Goal: Information Seeking & Learning: Learn about a topic

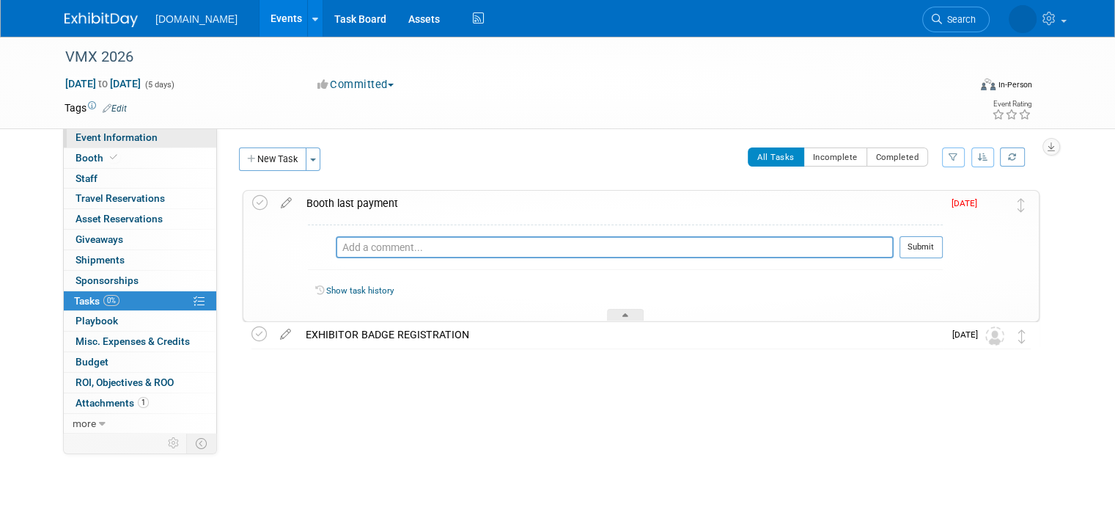
click at [100, 130] on link "Event Information" at bounding box center [140, 138] width 153 height 20
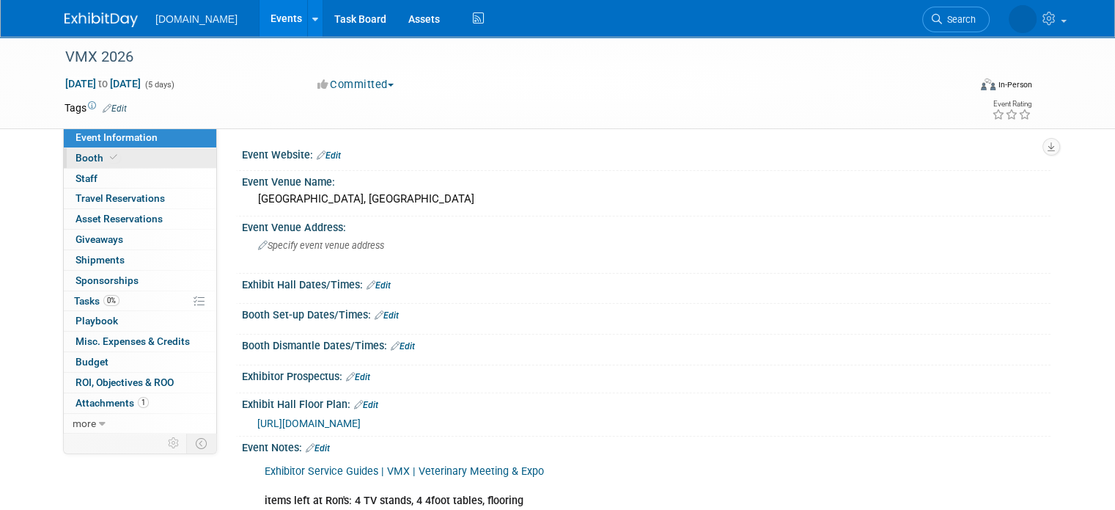
click at [144, 157] on link "Booth" at bounding box center [140, 158] width 153 height 20
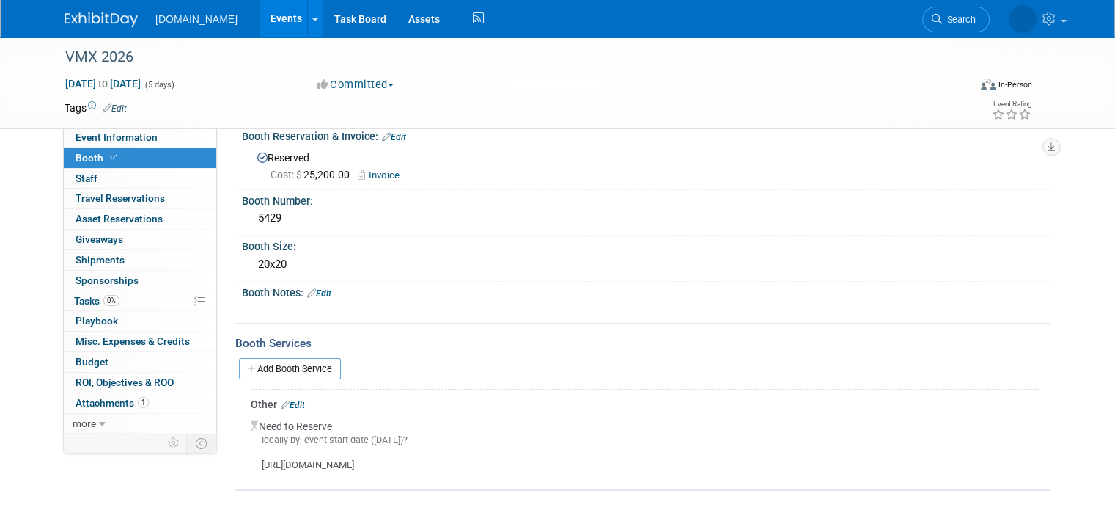
scroll to position [26, 0]
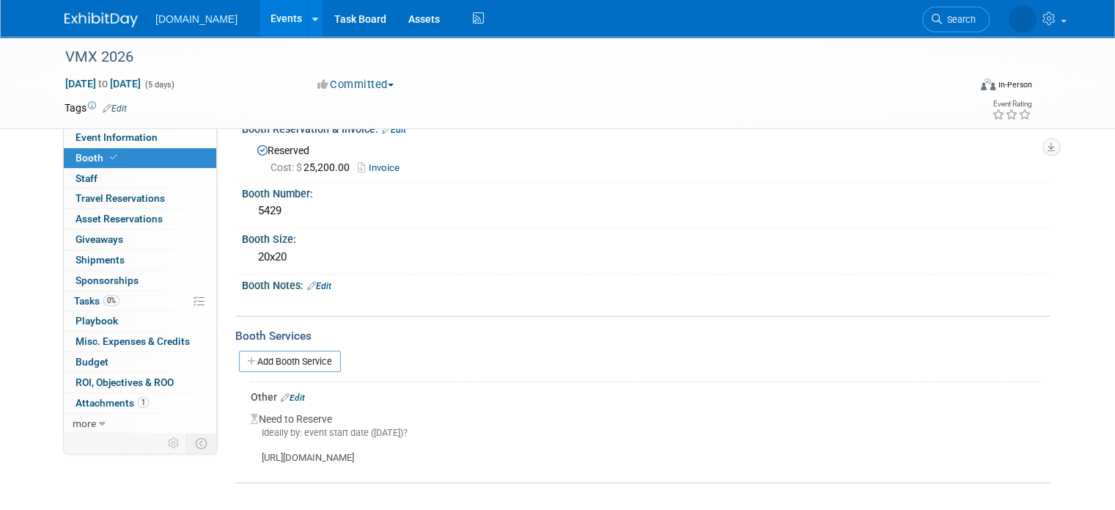
drag, startPoint x: 249, startPoint y: 453, endPoint x: 592, endPoint y: 461, distance: 343.2
click at [592, 461] on div "[URL][DOMAIN_NAME]" at bounding box center [645, 452] width 789 height 26
copy div "[URL][DOMAIN_NAME]"
click at [446, 275] on div "Booth Notes: Edit" at bounding box center [646, 283] width 809 height 19
click at [360, 456] on div "[URL][DOMAIN_NAME]" at bounding box center [645, 452] width 789 height 26
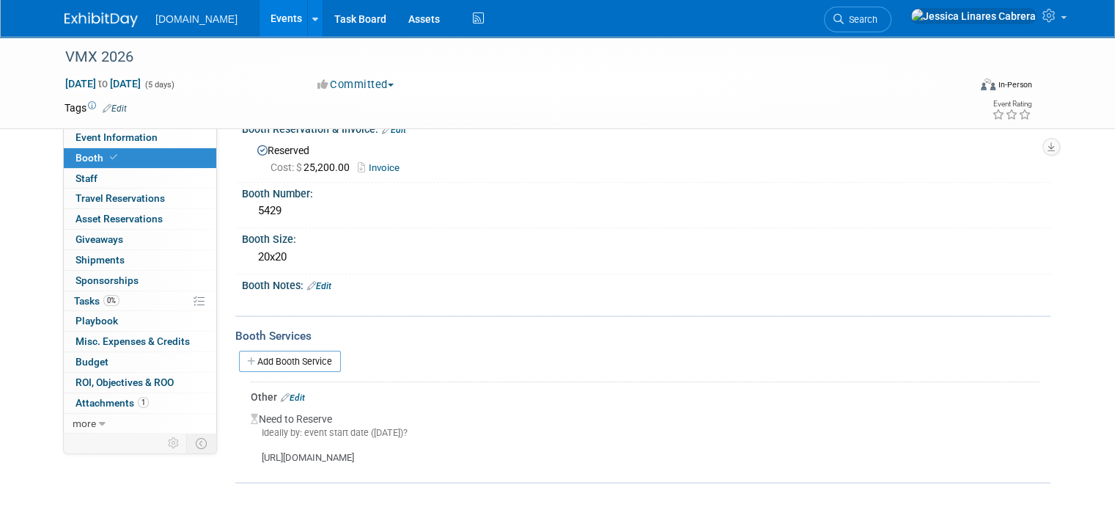
click at [366, 446] on div "[URL][DOMAIN_NAME]" at bounding box center [645, 452] width 789 height 26
drag, startPoint x: 249, startPoint y: 452, endPoint x: 590, endPoint y: 470, distance: 341.4
click at [590, 470] on div "Booth Services Add Booth Service Other Edit Need to Reserve Ideally by: event s…" at bounding box center [642, 399] width 815 height 169
drag, startPoint x: 452, startPoint y: 433, endPoint x: 202, endPoint y: 474, distance: 253.4
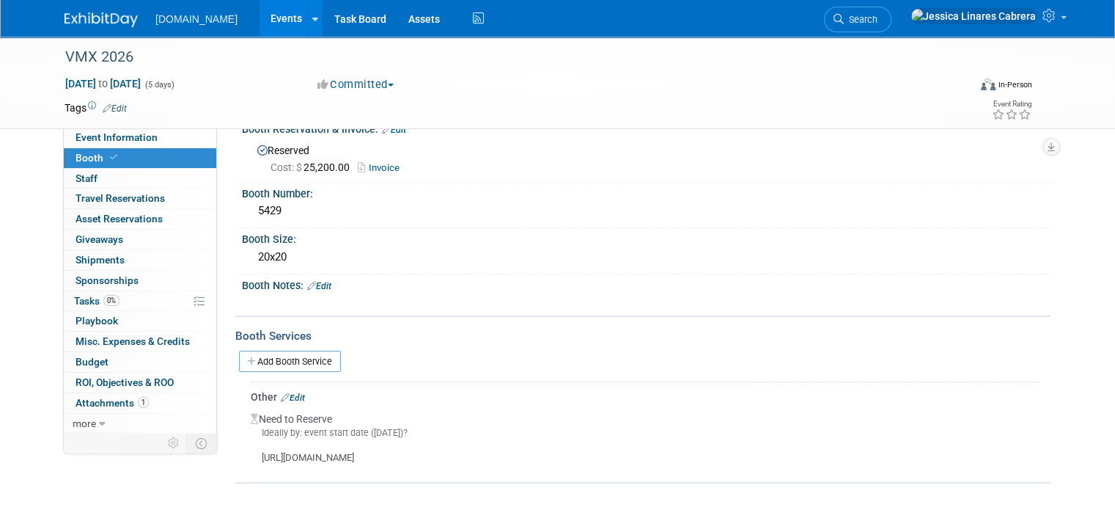
click at [202, 474] on div "Event Information Event Info Booth Booth 0 Staff 0 Staff 0 Travel Reservations …" at bounding box center [558, 247] width 1008 height 472
click at [286, 457] on div "[URL][DOMAIN_NAME]" at bounding box center [645, 452] width 789 height 26
click at [289, 460] on div "[URL][DOMAIN_NAME]" at bounding box center [645, 452] width 789 height 26
drag, startPoint x: 245, startPoint y: 456, endPoint x: 602, endPoint y: 457, distance: 357.1
click at [602, 457] on div "[URL][DOMAIN_NAME]" at bounding box center [645, 452] width 789 height 26
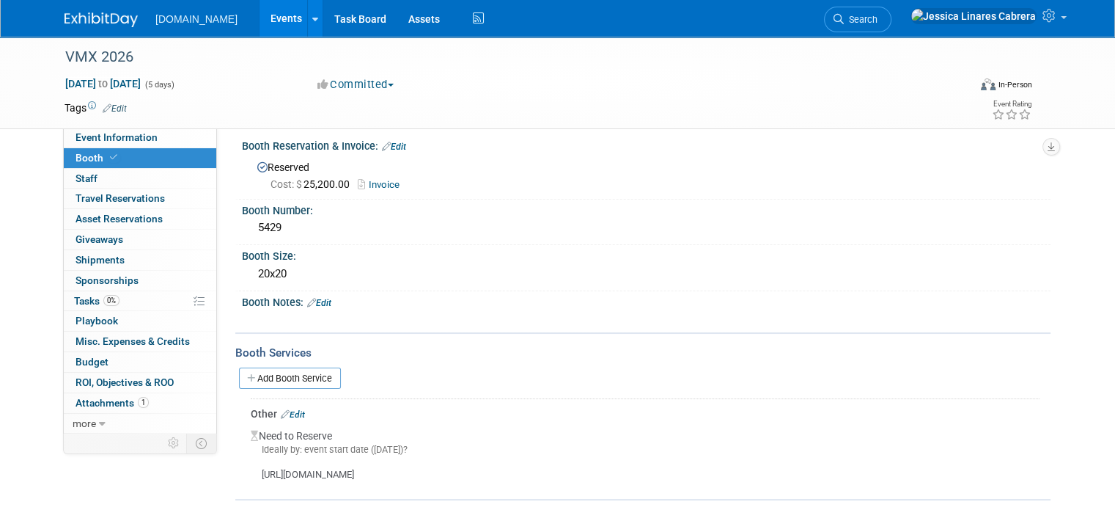
scroll to position [0, 0]
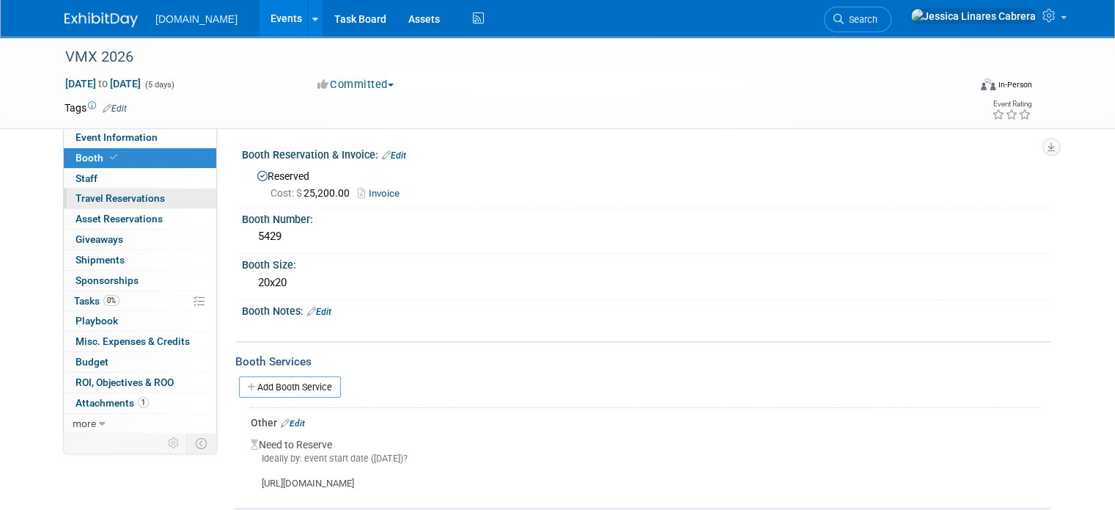
click at [164, 198] on link "0 Travel Reservations 0" at bounding box center [140, 198] width 153 height 20
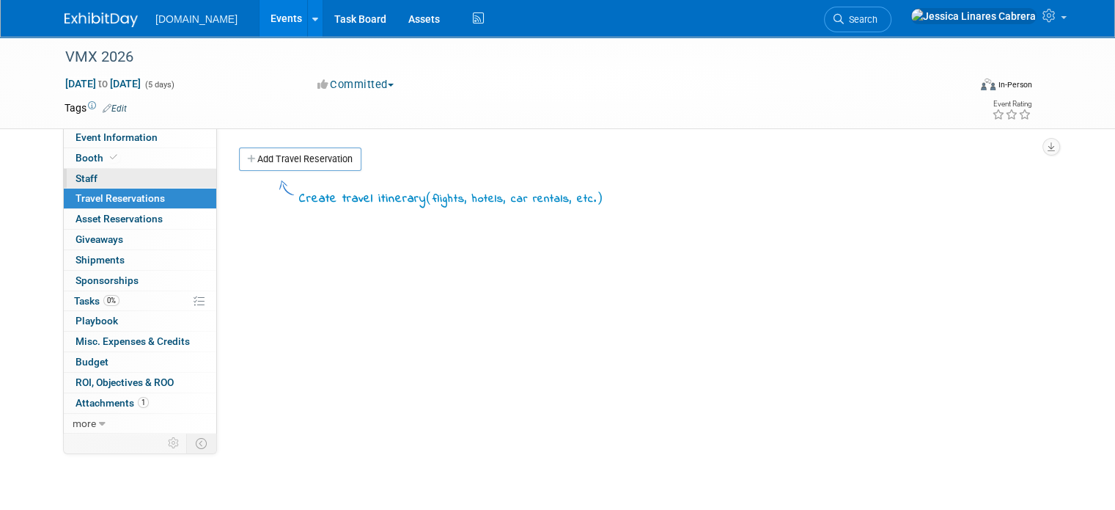
click at [105, 173] on link "0 Staff 0" at bounding box center [140, 179] width 153 height 20
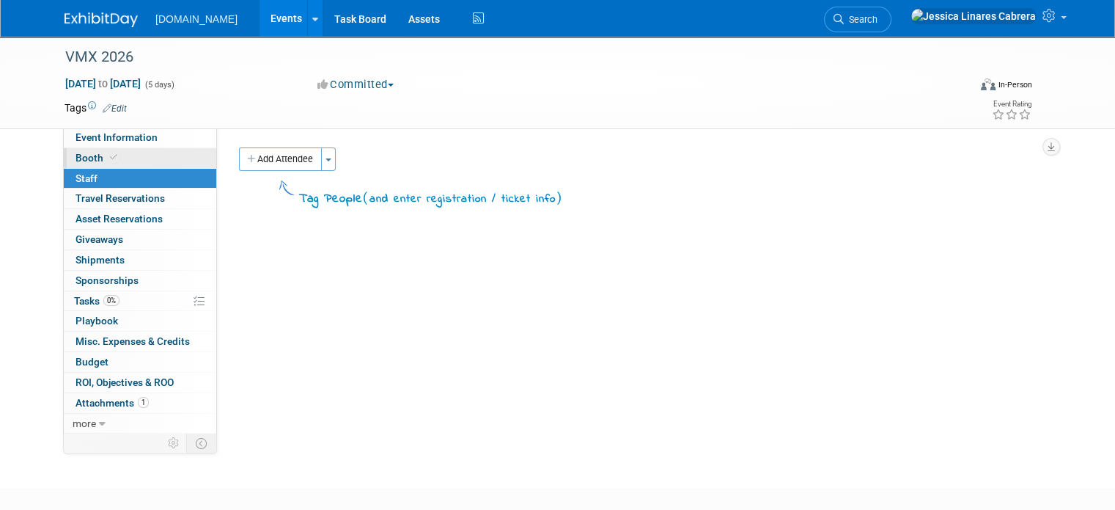
click at [111, 160] on link "Booth" at bounding box center [140, 158] width 153 height 20
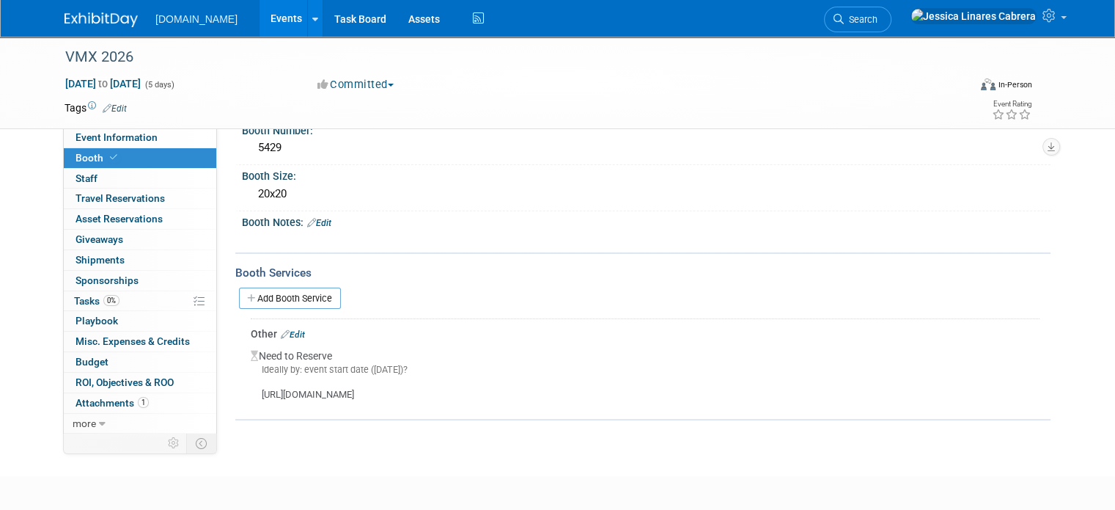
scroll to position [155, 0]
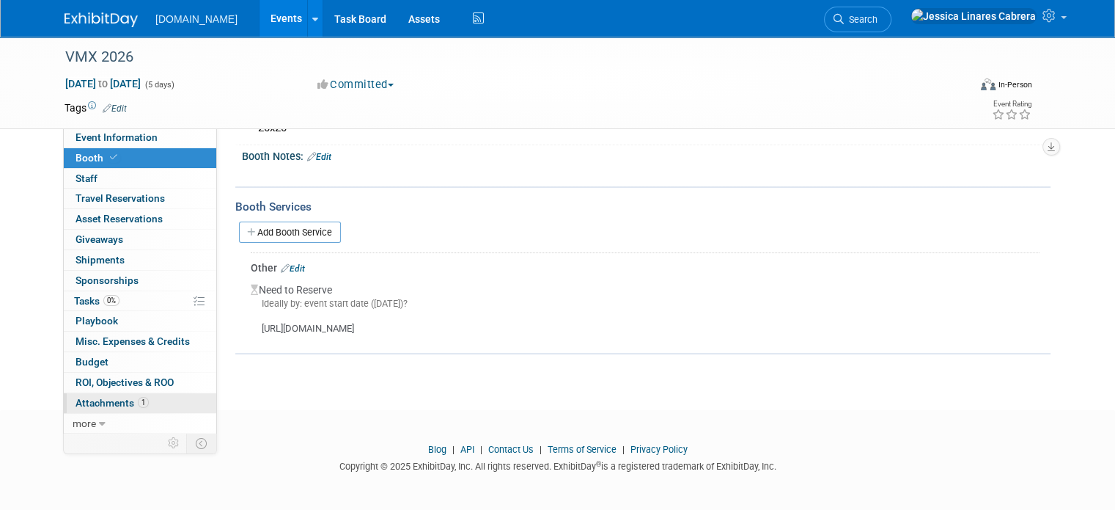
click at [106, 401] on span "Attachments 1" at bounding box center [112, 403] width 73 height 12
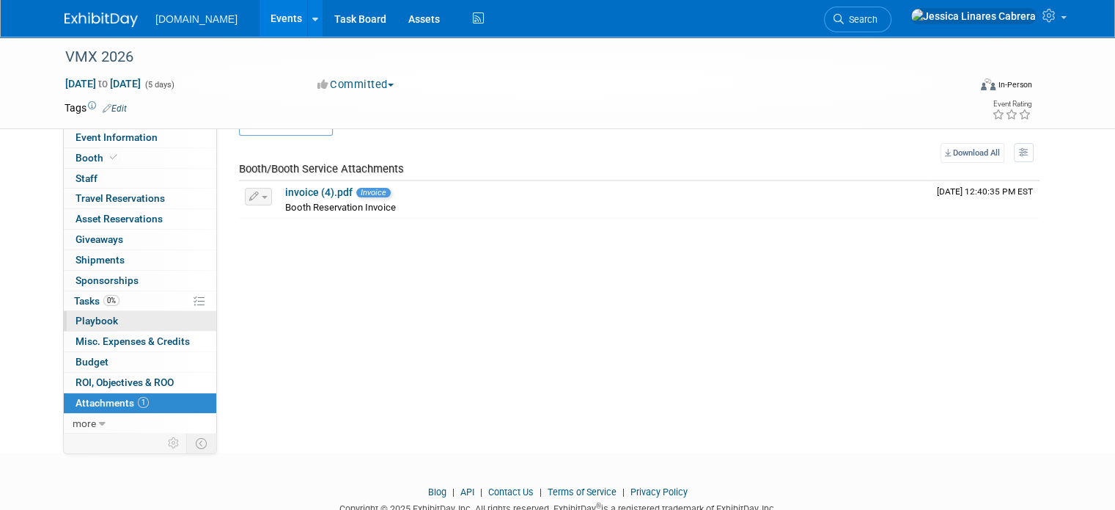
scroll to position [0, 0]
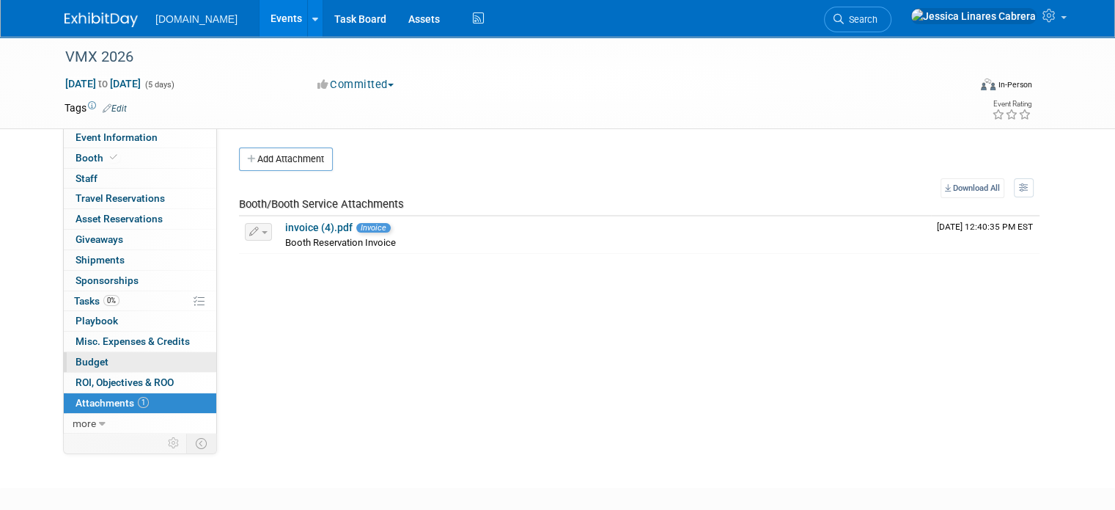
click at [144, 363] on link "Budget" at bounding box center [140, 362] width 153 height 20
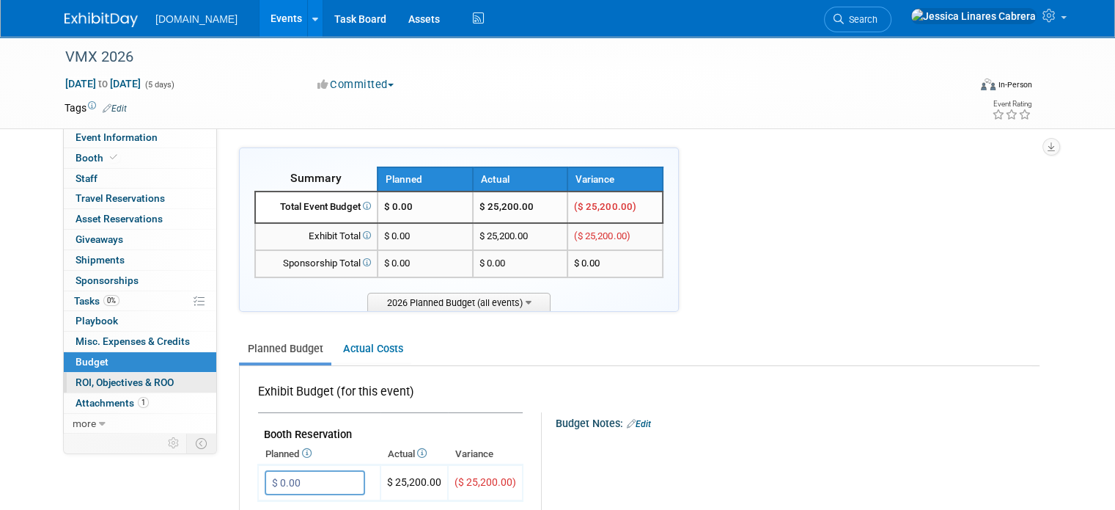
click at [153, 378] on span "ROI, Objectives & ROO 0" at bounding box center [125, 382] width 98 height 12
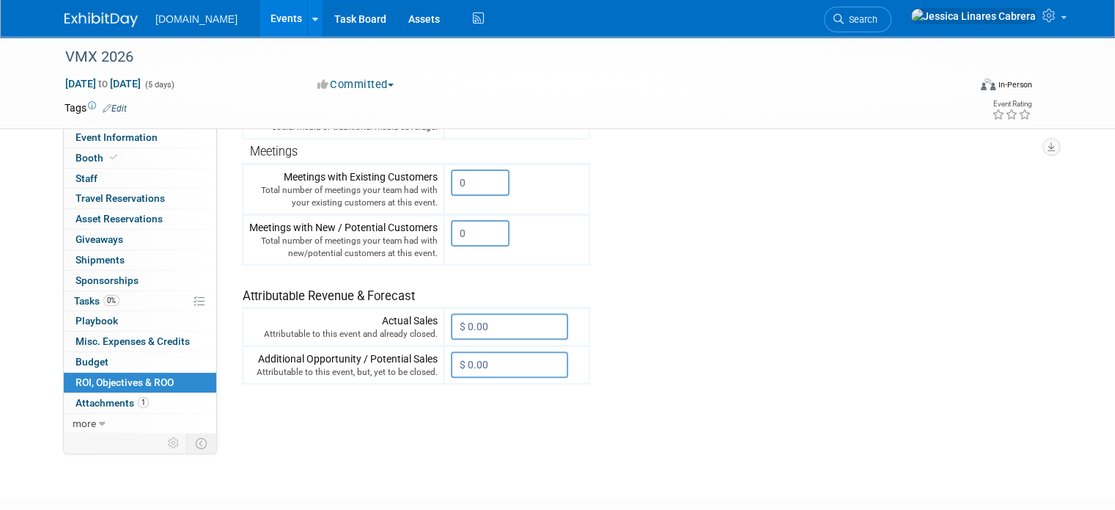
scroll to position [509, 0]
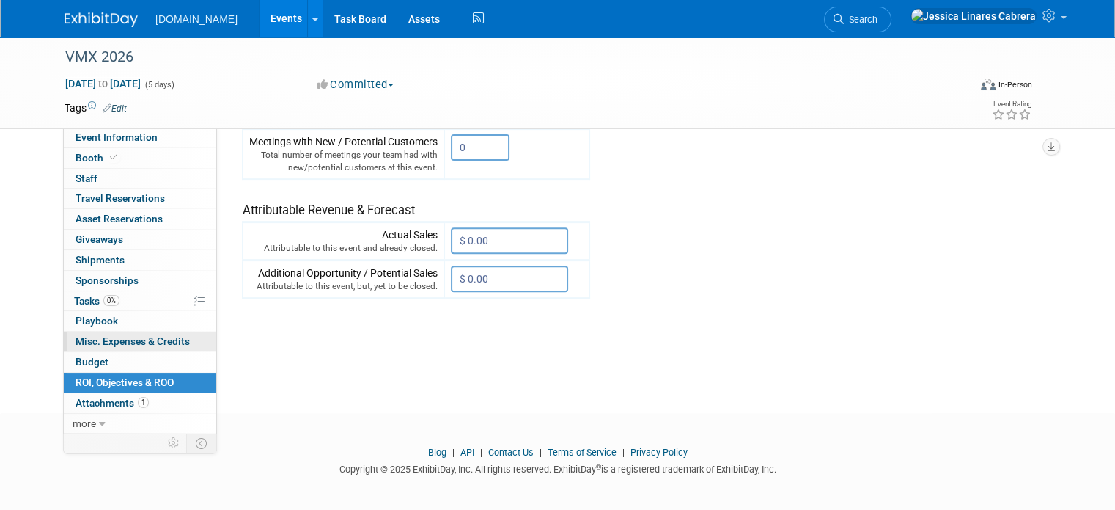
click at [135, 342] on span "Misc. Expenses & Credits 0" at bounding box center [133, 341] width 114 height 12
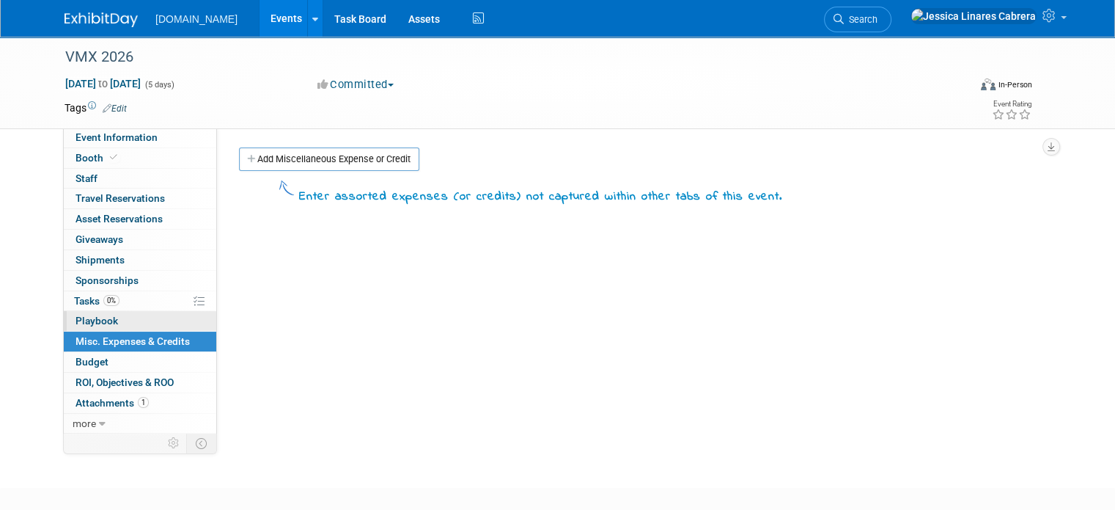
click at [178, 319] on link "0 Playbook 0" at bounding box center [140, 321] width 153 height 20
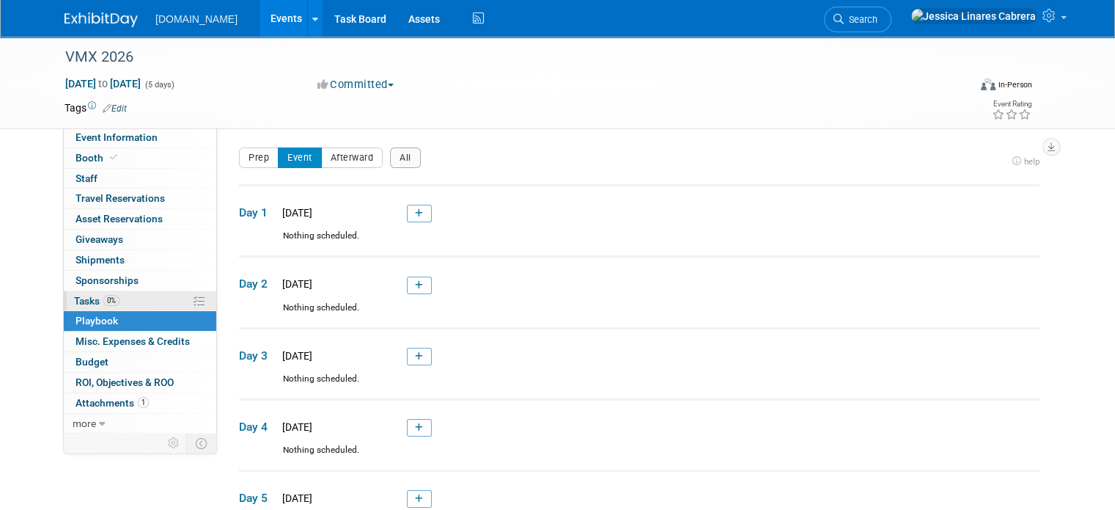
click at [178, 298] on link "0% Tasks 0%" at bounding box center [140, 301] width 153 height 20
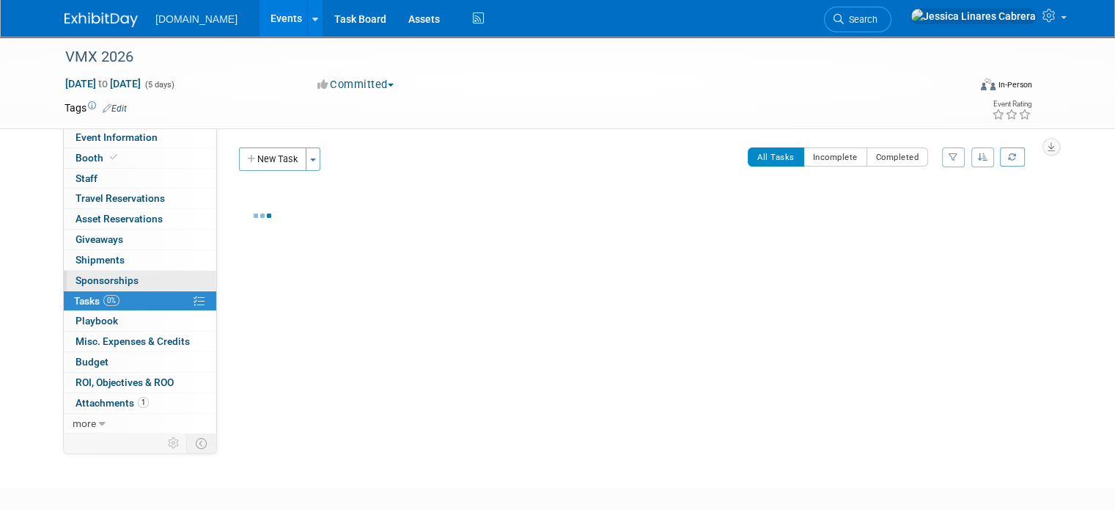
click at [164, 278] on link "0 Sponsorships 0" at bounding box center [140, 281] width 153 height 20
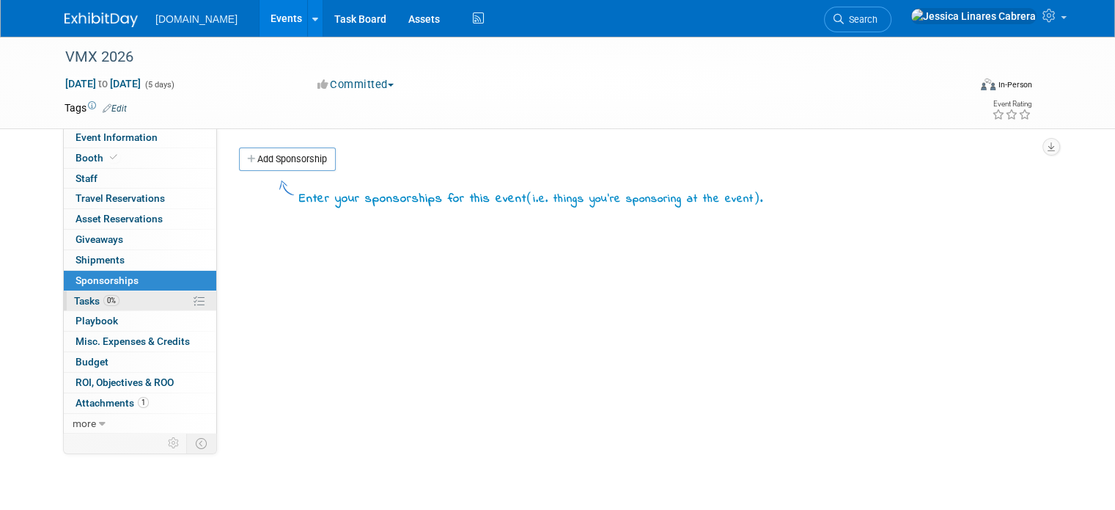
click at [164, 304] on link "0% Tasks 0%" at bounding box center [140, 301] width 153 height 20
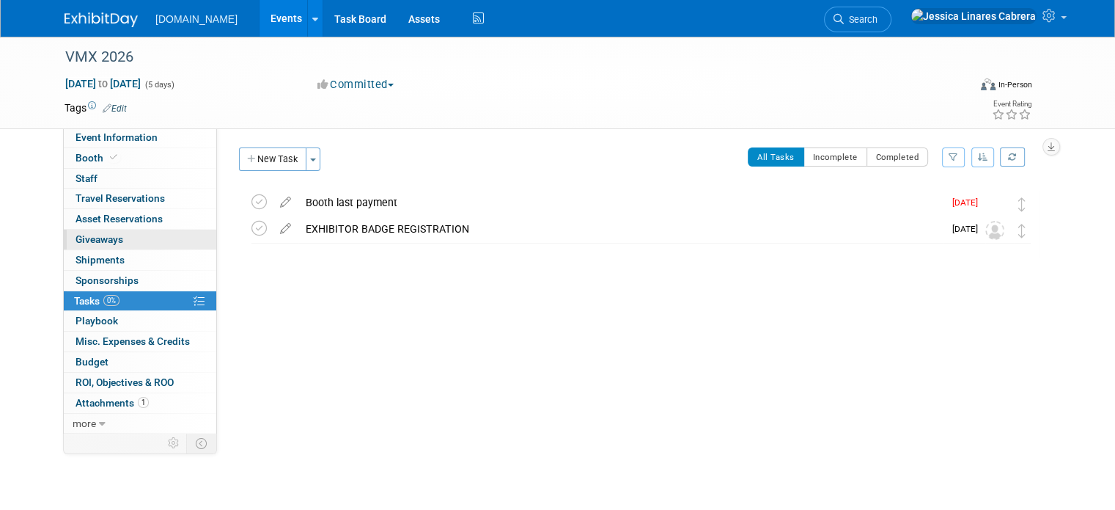
click at [161, 240] on link "0 Giveaways 0" at bounding box center [140, 239] width 153 height 20
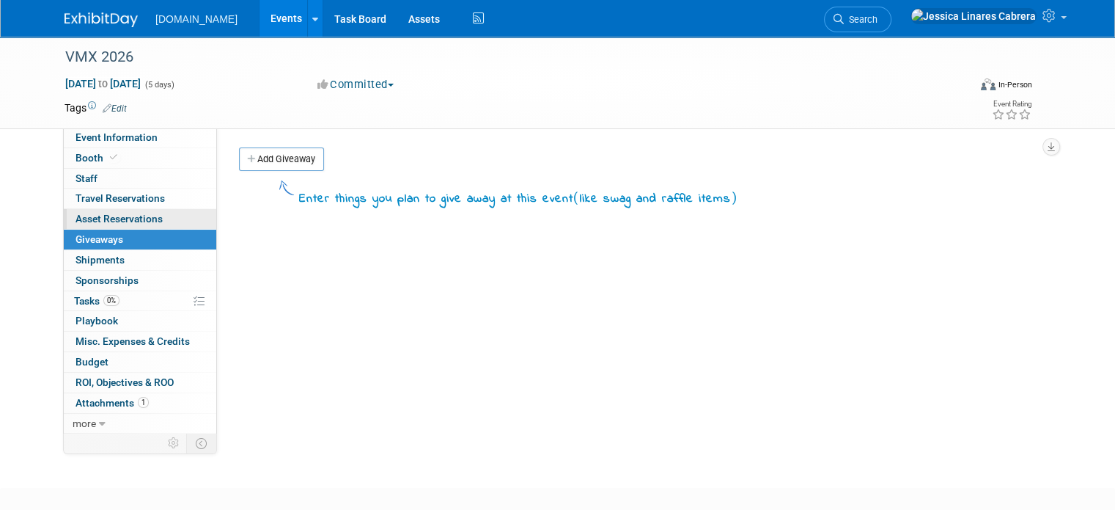
click at [156, 221] on link "0 Asset Reservations 0" at bounding box center [140, 219] width 153 height 20
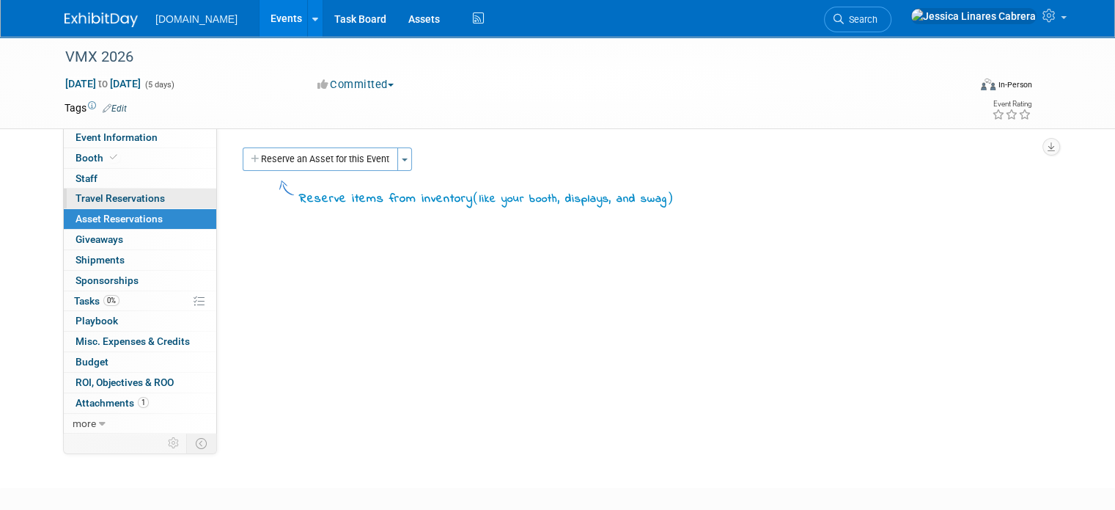
click at [161, 194] on link "0 Travel Reservations 0" at bounding box center [140, 198] width 153 height 20
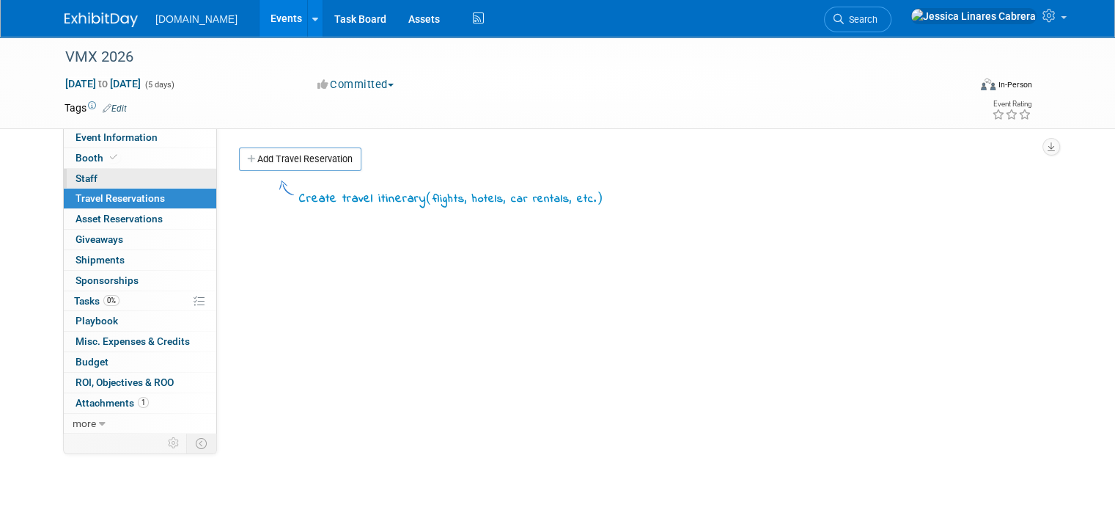
click at [167, 171] on link "0 Staff 0" at bounding box center [140, 179] width 153 height 20
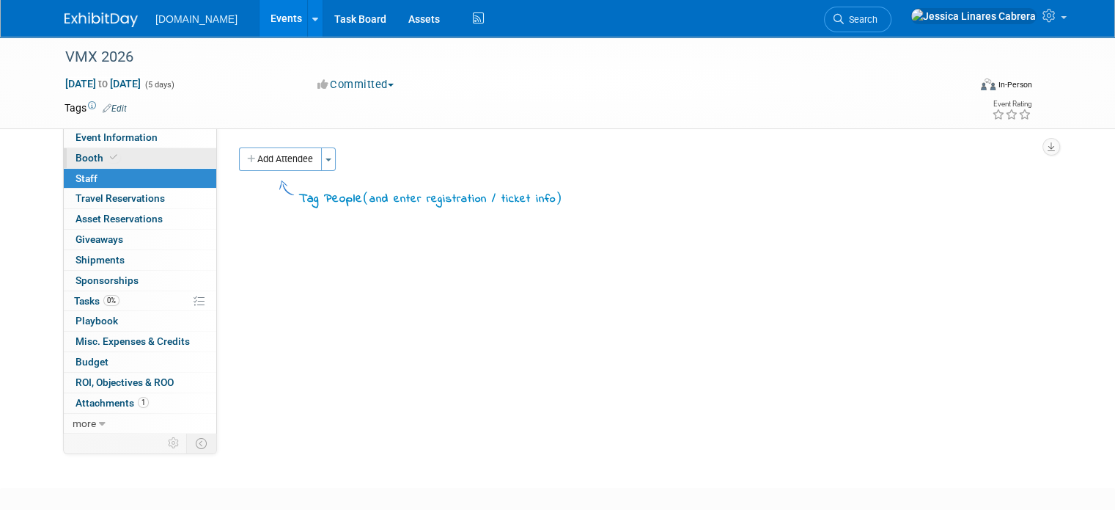
click at [185, 155] on link "Booth" at bounding box center [140, 158] width 153 height 20
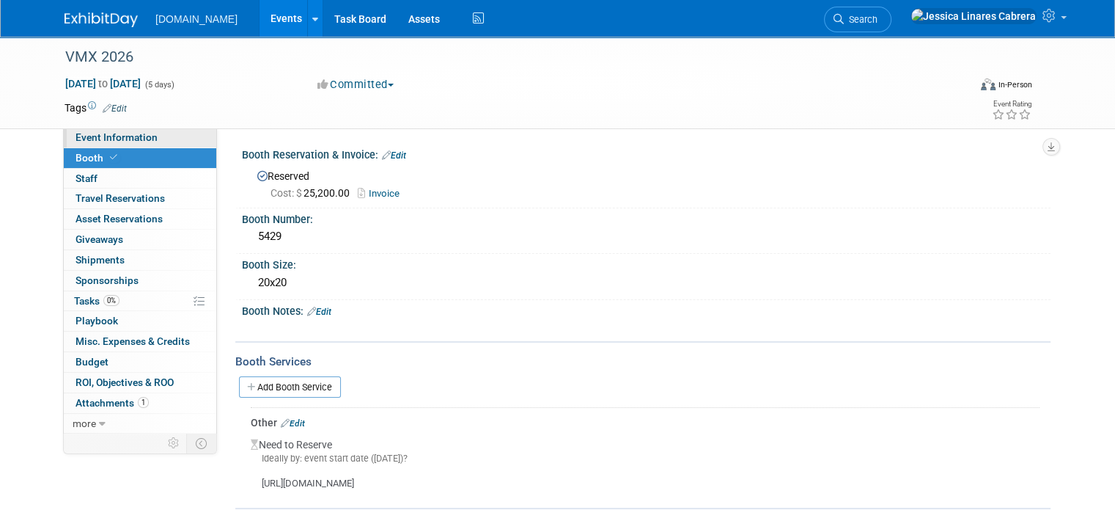
click at [190, 142] on link "Event Information" at bounding box center [140, 138] width 153 height 20
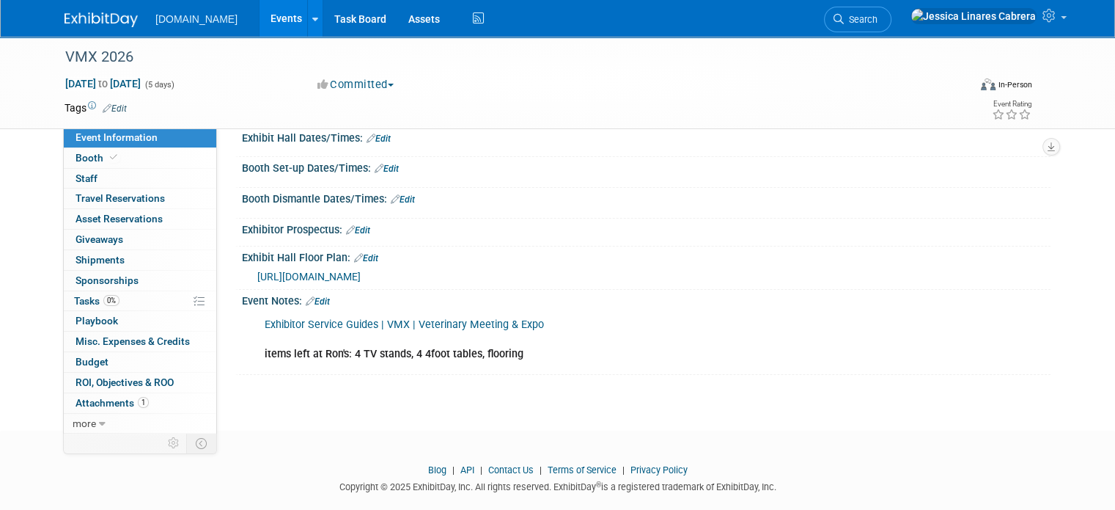
scroll to position [167, 0]
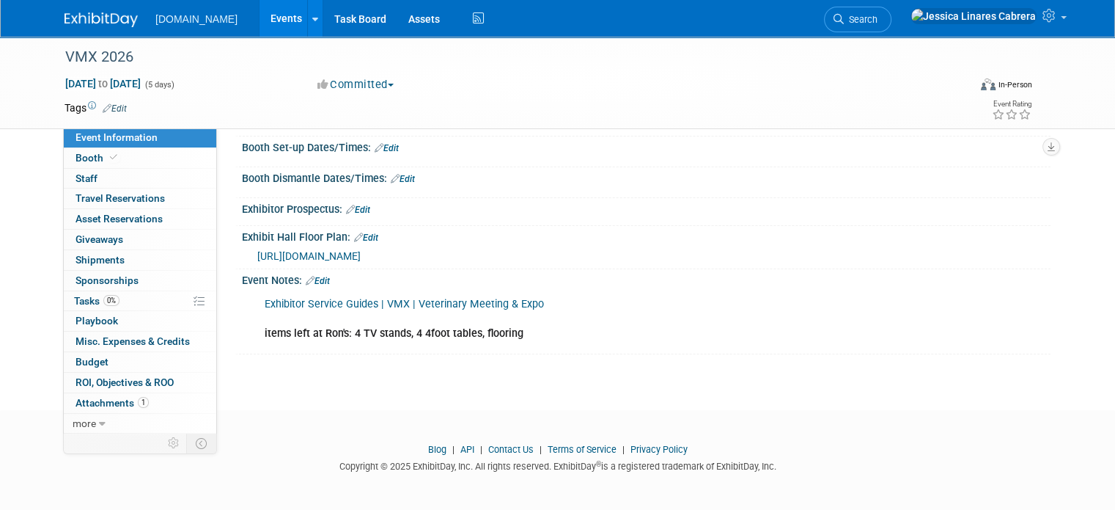
click at [610, 164] on div "Booth Set-up Dates/Times: Edit Save Changes Cancel" at bounding box center [642, 151] width 815 height 31
click at [398, 302] on link "Exhibitor Service Guides | VMX | Veterinary Meeting & Expo" at bounding box center [404, 304] width 279 height 12
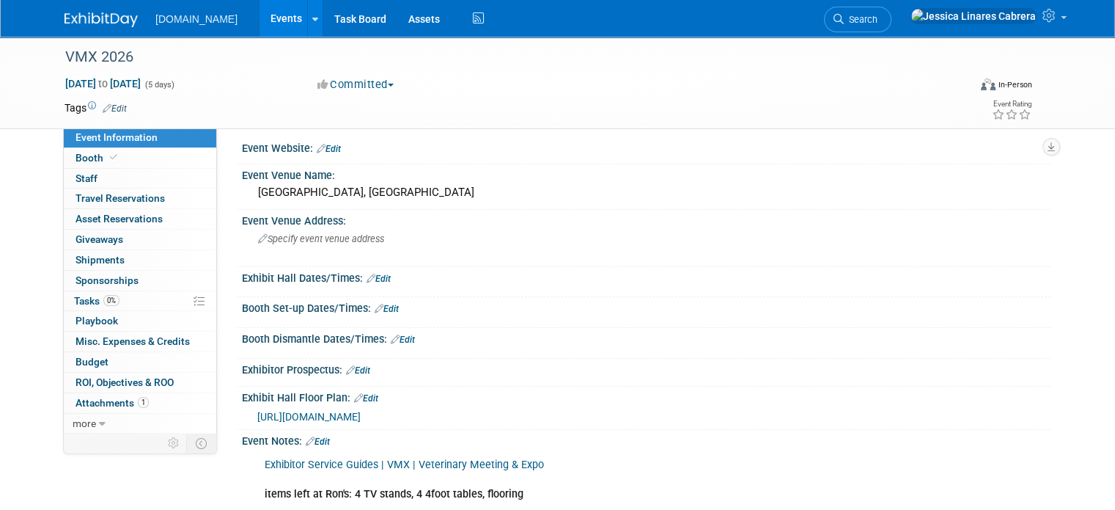
scroll to position [0, 0]
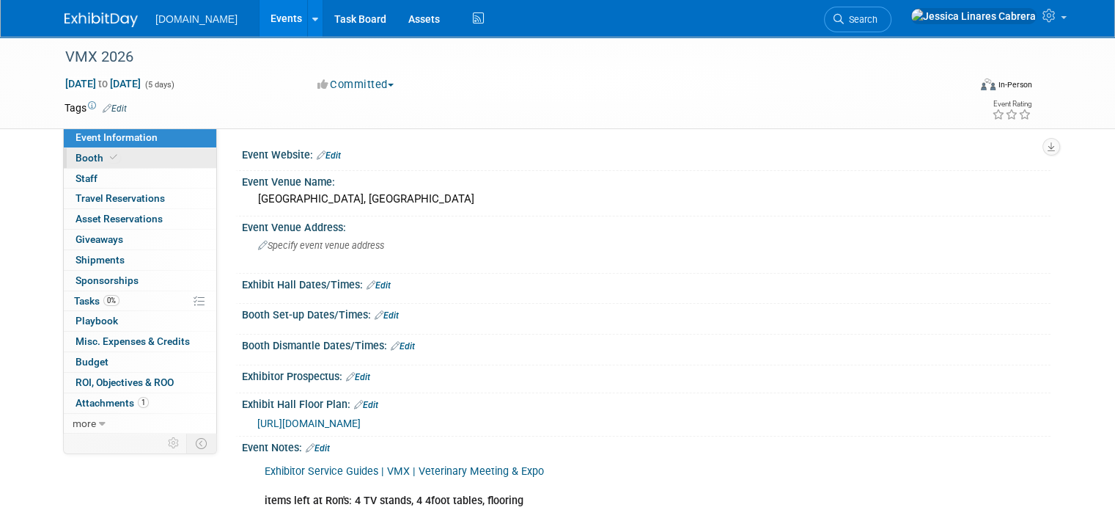
click at [76, 163] on span "Booth" at bounding box center [98, 158] width 45 height 12
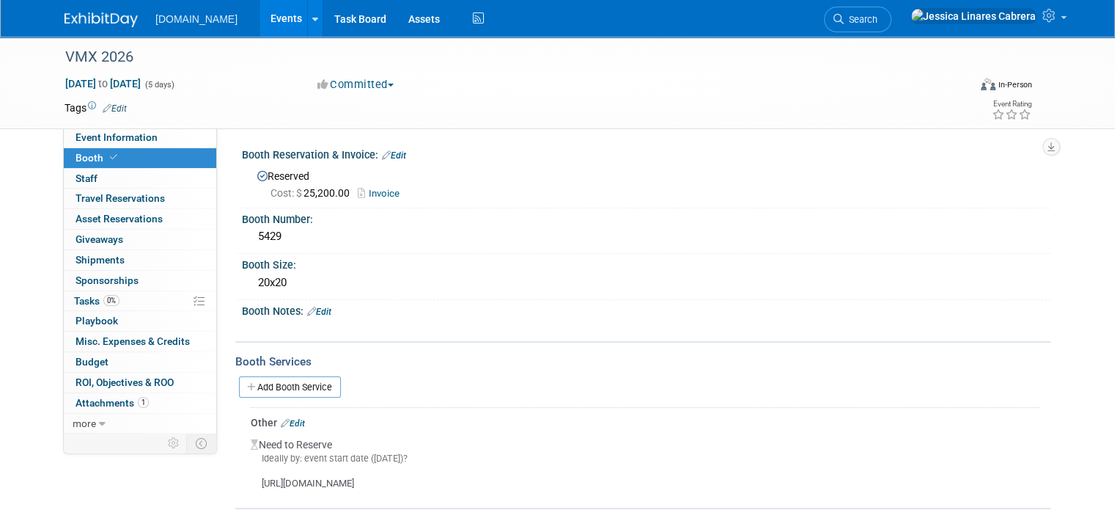
click at [372, 202] on div "Reserved Cost: $ 25,200.00 Invoice" at bounding box center [646, 182] width 809 height 43
click at [370, 197] on link "Invoice" at bounding box center [382, 193] width 49 height 11
click at [465, 370] on div "Add Booth Service" at bounding box center [642, 387] width 815 height 34
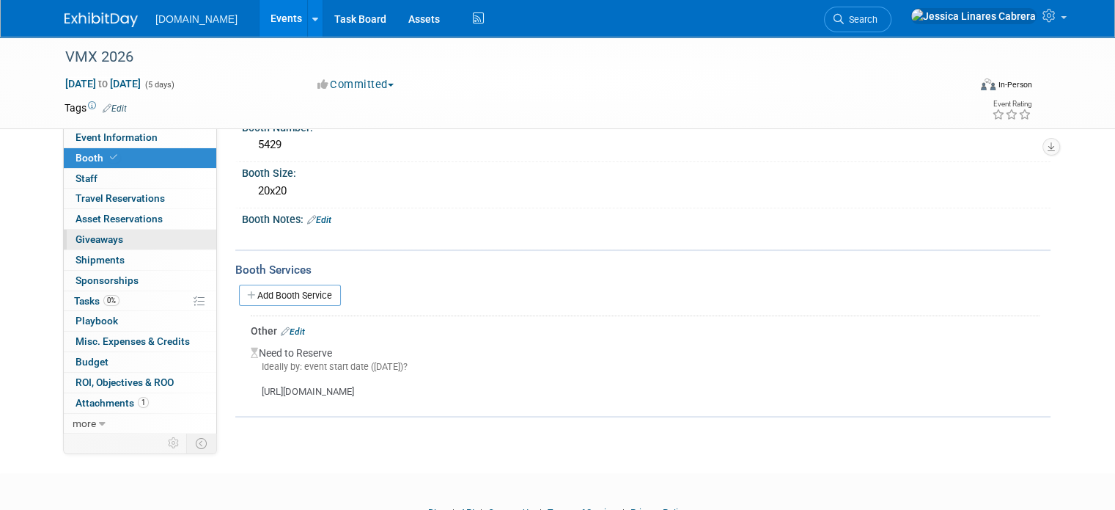
scroll to position [8, 0]
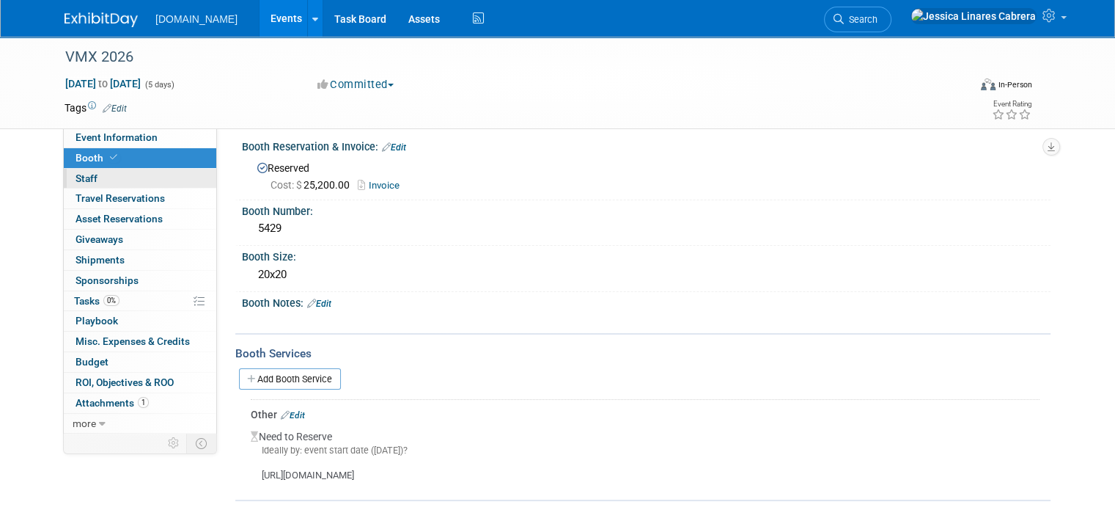
click at [129, 181] on link "0 Staff 0" at bounding box center [140, 179] width 153 height 20
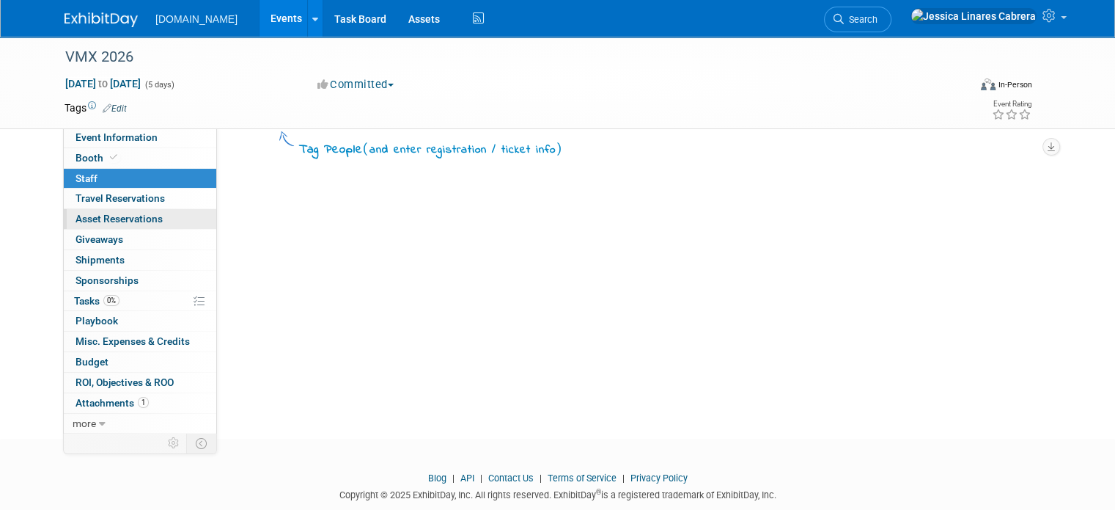
scroll to position [73, 0]
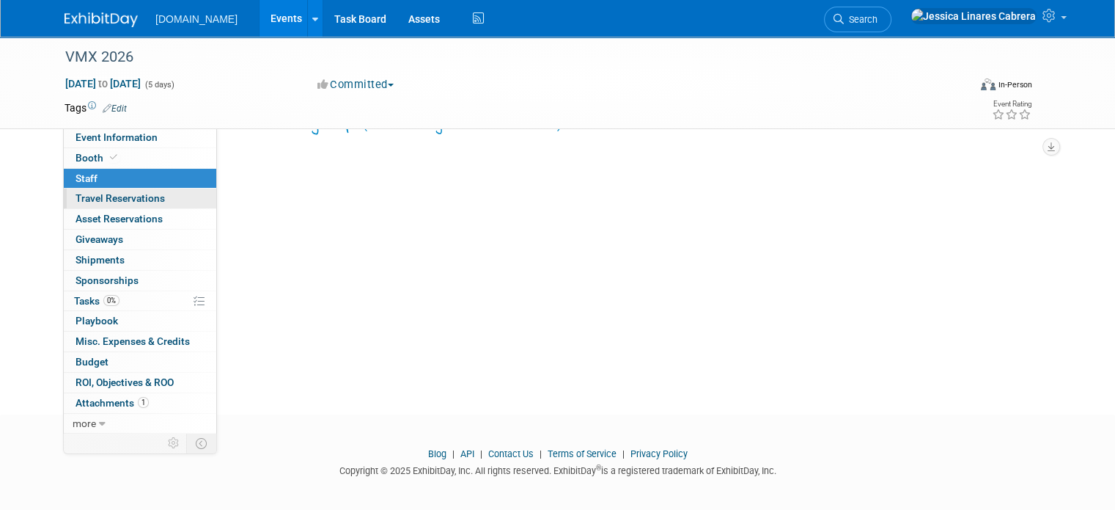
click at [165, 204] on link "0 Travel Reservations 0" at bounding box center [140, 198] width 153 height 20
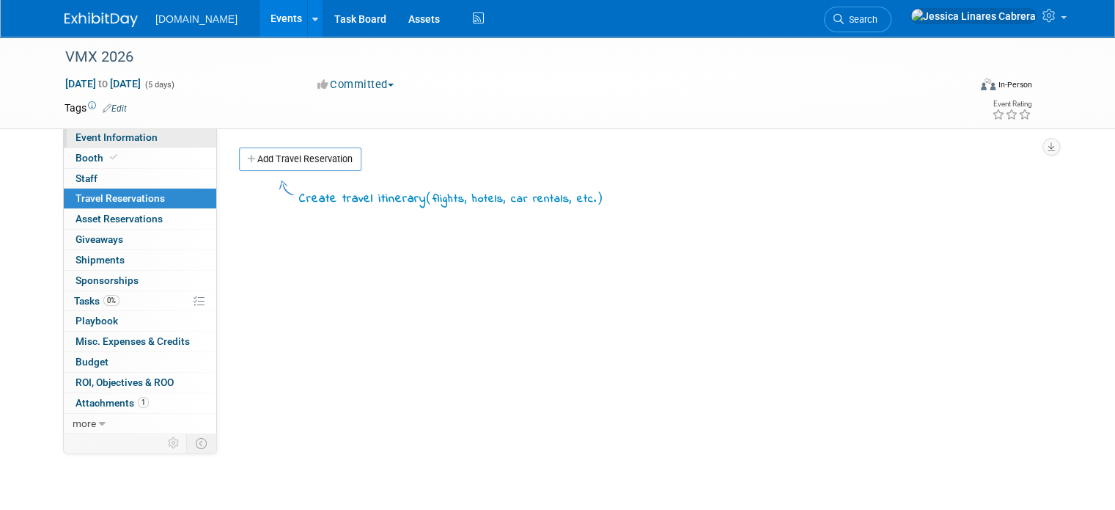
click at [172, 144] on link "Event Information" at bounding box center [140, 138] width 153 height 20
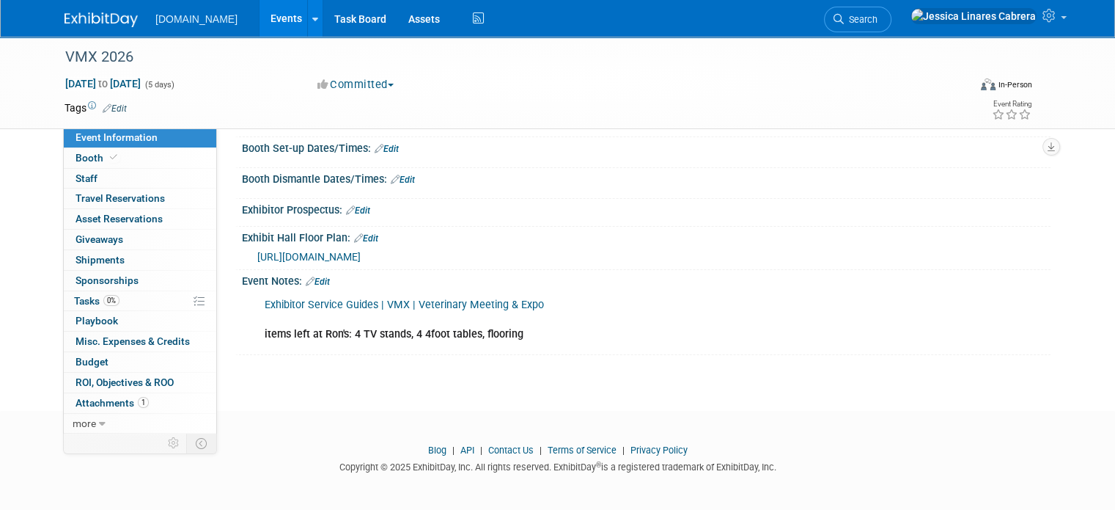
scroll to position [167, 0]
click at [106, 405] on span "Attachments 1" at bounding box center [112, 403] width 73 height 12
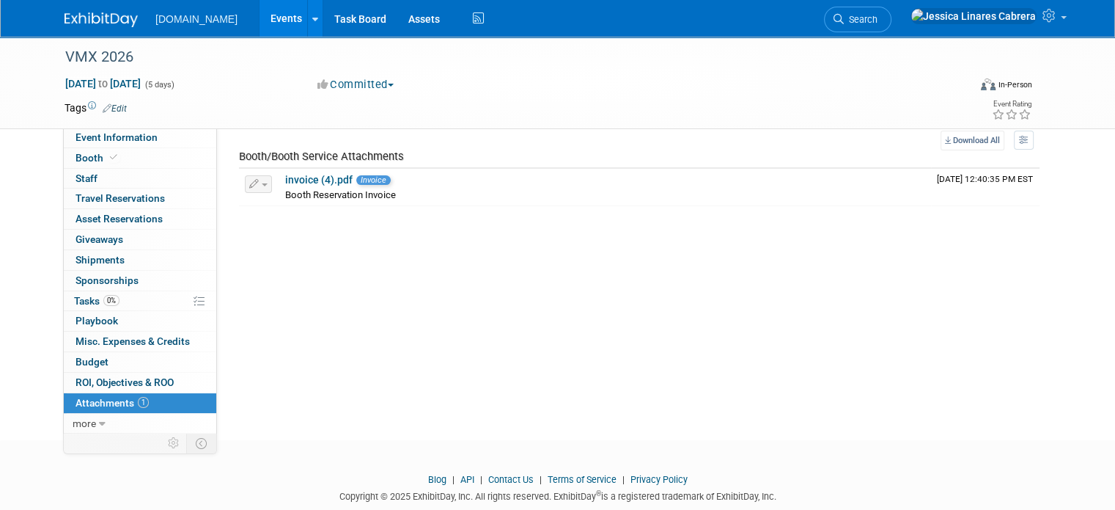
scroll to position [73, 0]
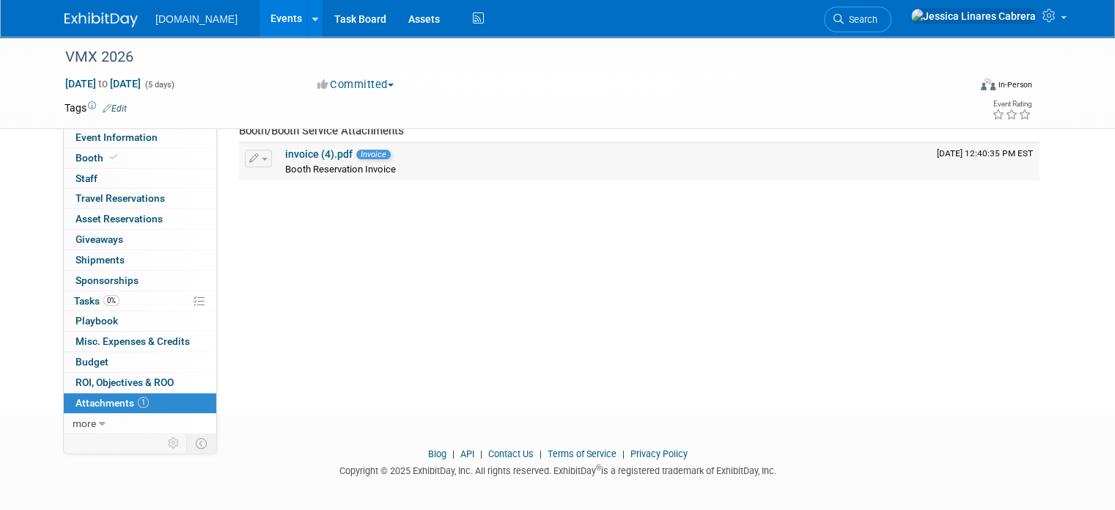
click at [315, 144] on td "invoice (4).pdf Invoice Booth Reservation Invoice" at bounding box center [605, 161] width 652 height 37
click at [315, 152] on link "invoice (4).pdf" at bounding box center [318, 154] width 67 height 12
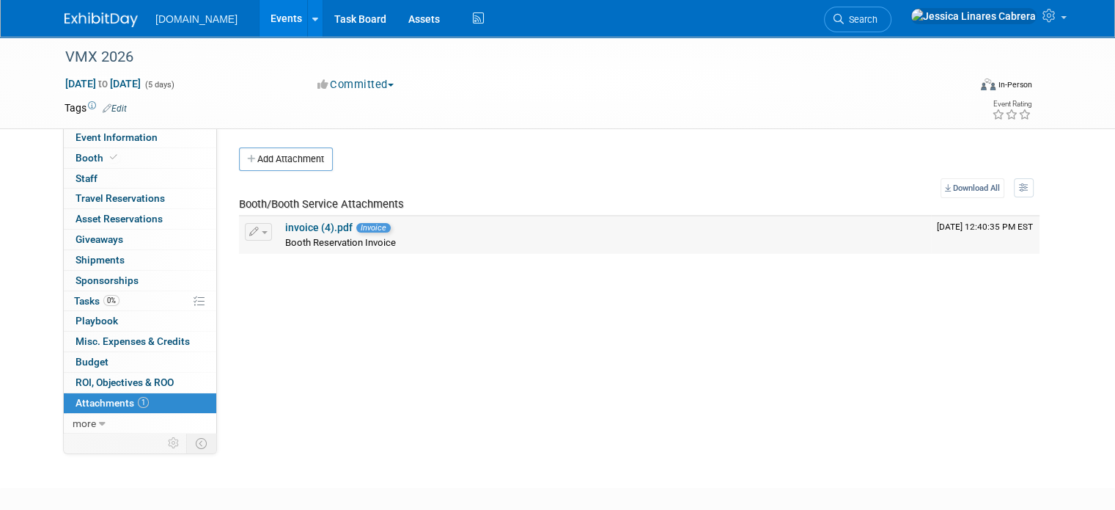
click at [286, 228] on link "invoice (4).pdf" at bounding box center [318, 227] width 67 height 12
click at [107, 137] on span "Event Information" at bounding box center [117, 137] width 82 height 12
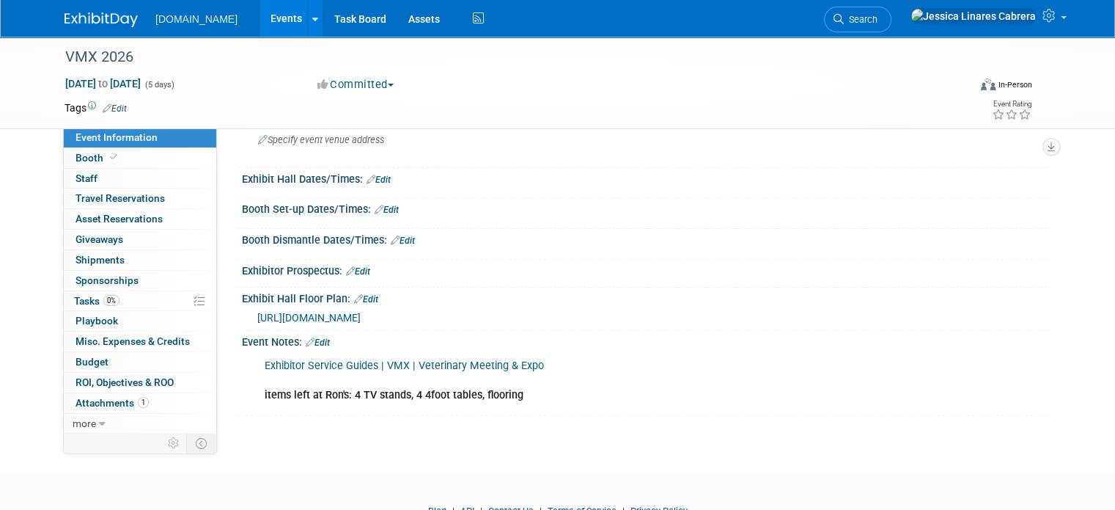
scroll to position [147, 0]
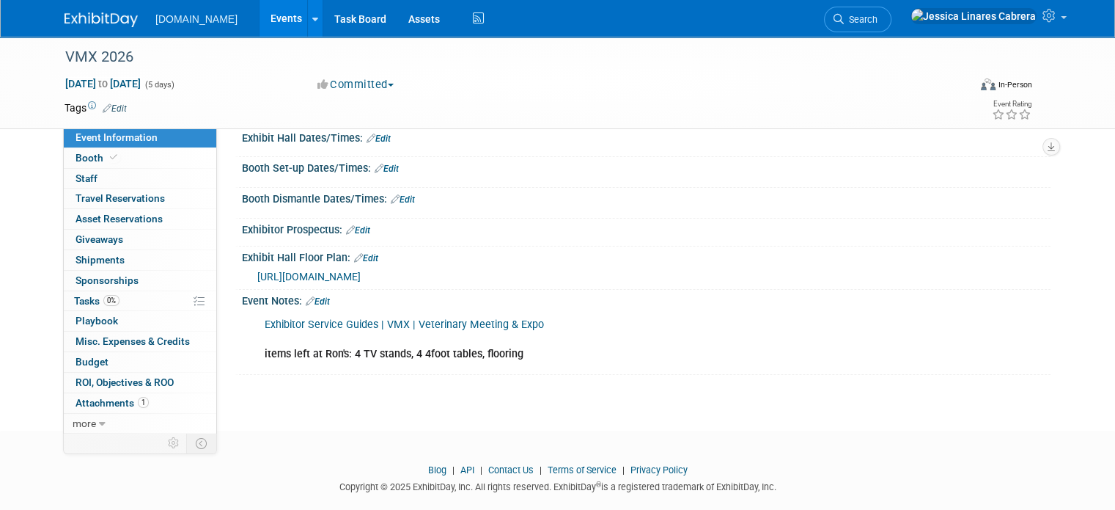
click at [361, 275] on span "[URL][DOMAIN_NAME]" at bounding box center [308, 277] width 103 height 12
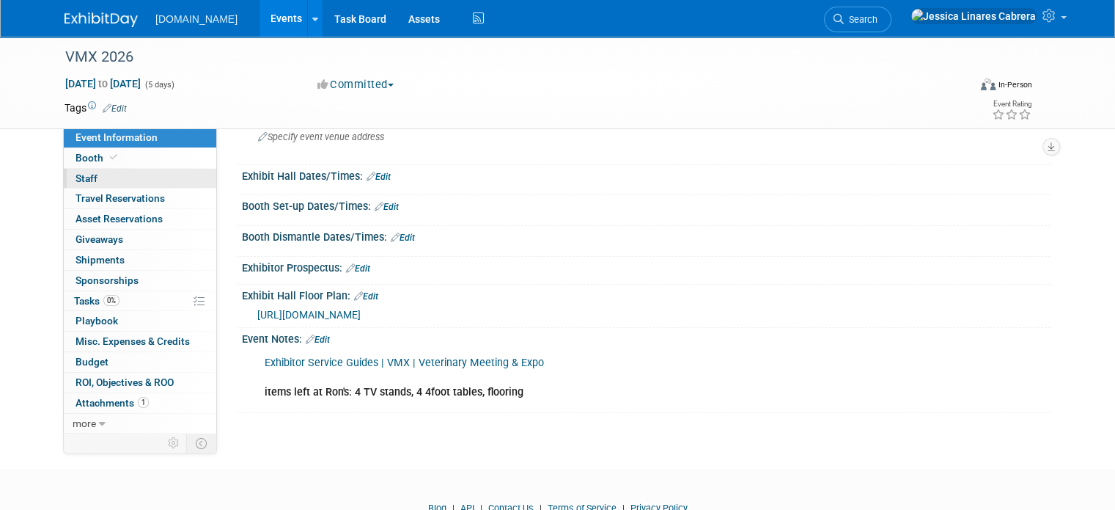
scroll to position [73, 0]
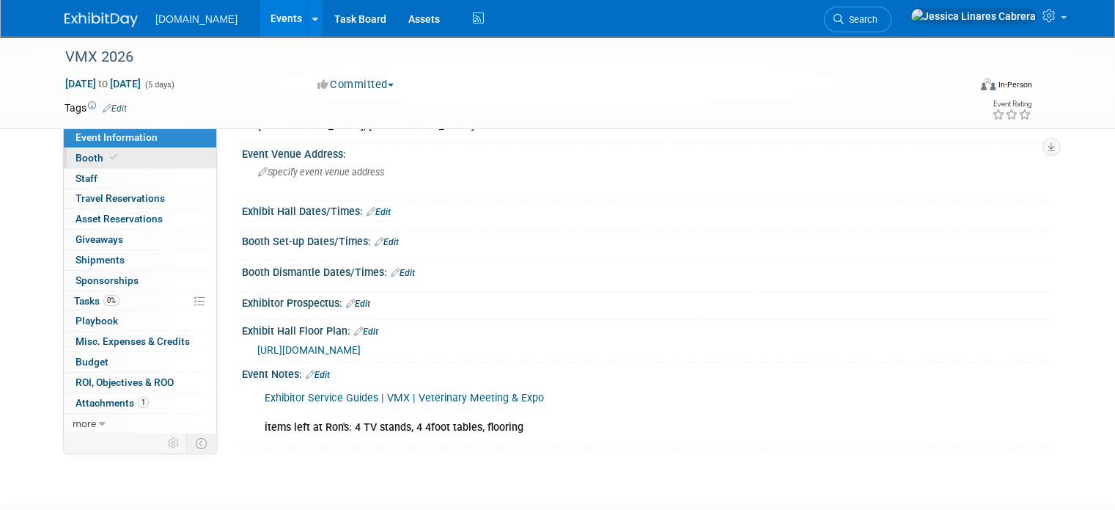
click at [125, 155] on link "Booth" at bounding box center [140, 158] width 153 height 20
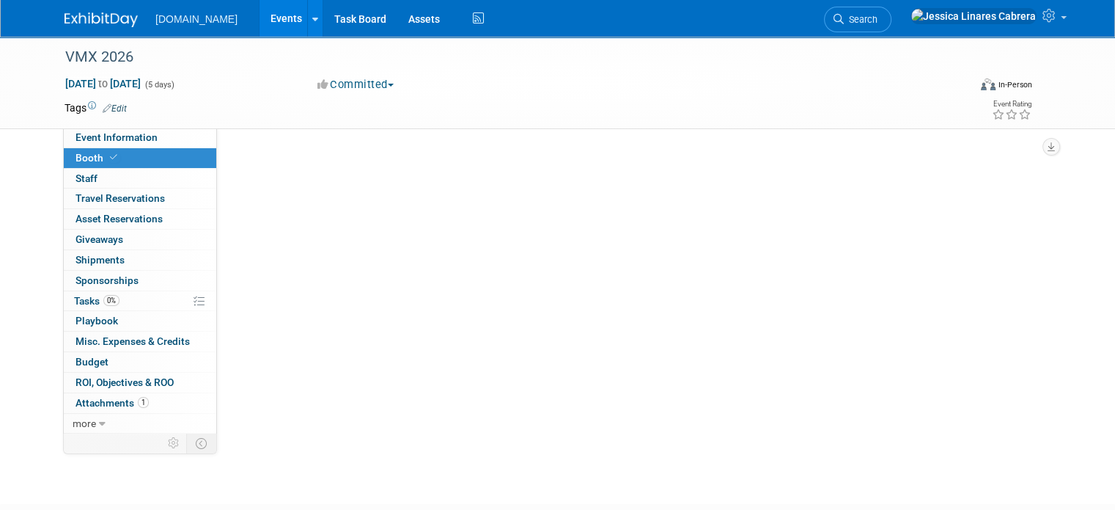
scroll to position [0, 0]
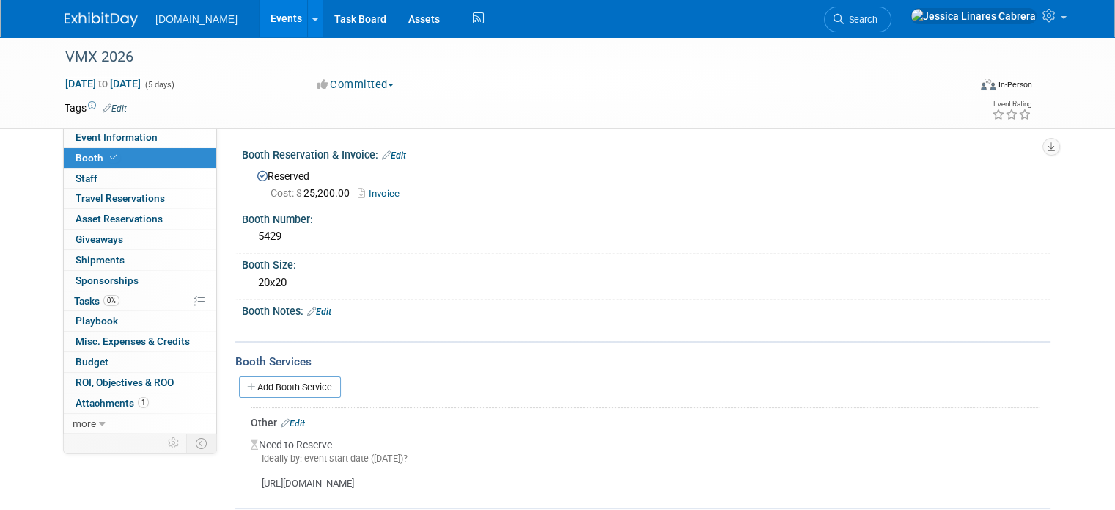
click at [373, 193] on link "Invoice" at bounding box center [382, 193] width 49 height 11
